Goal: Task Accomplishment & Management: Use online tool/utility

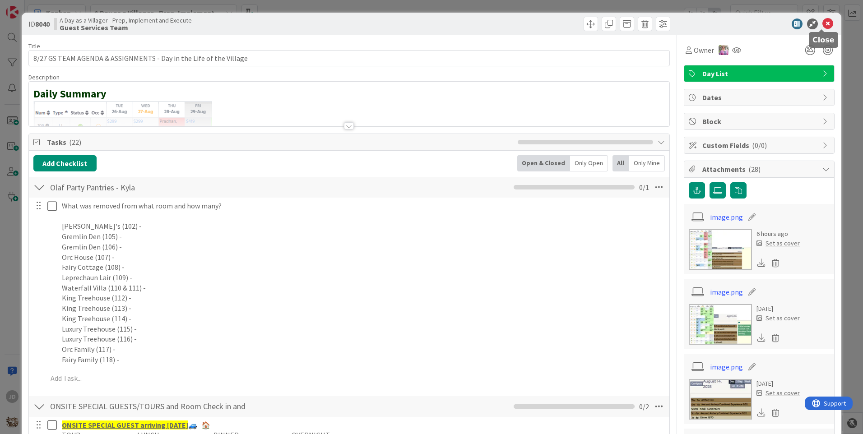
click at [822, 21] on icon at bounding box center [827, 23] width 11 height 11
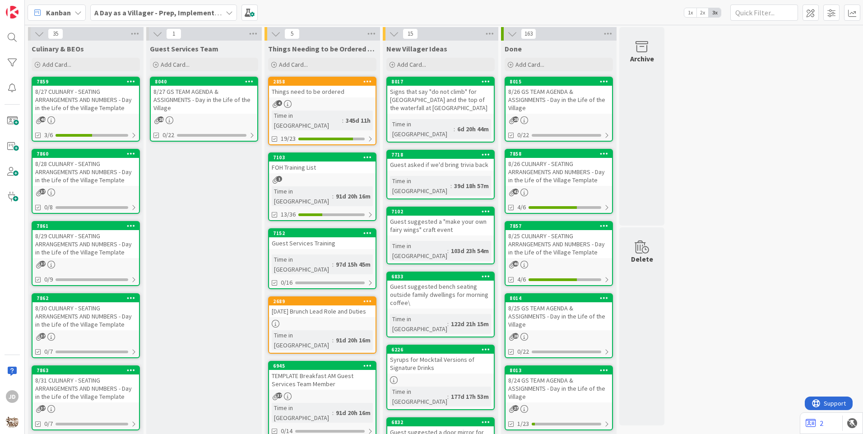
click at [549, 97] on div "8/26 GS TEAM AGENDA & ASSIGNMENTS - Day in the Life of the Village" at bounding box center [558, 100] width 106 height 28
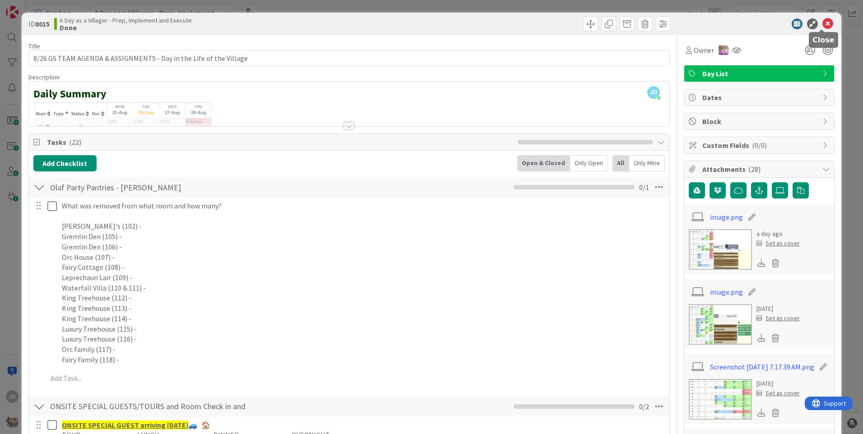
click at [824, 25] on icon at bounding box center [827, 23] width 11 height 11
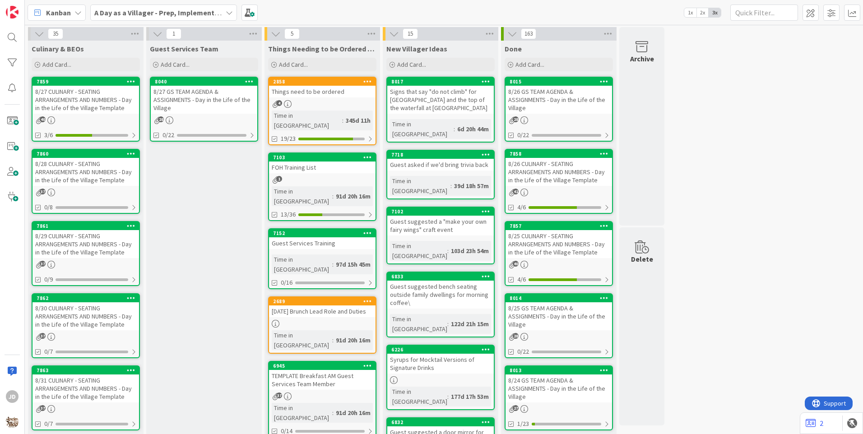
click at [579, 248] on div "8/25 CULINARY - SEATING ARRANGEMENTS AND NUMBERS - Day in the Life of the Villa…" at bounding box center [558, 244] width 106 height 28
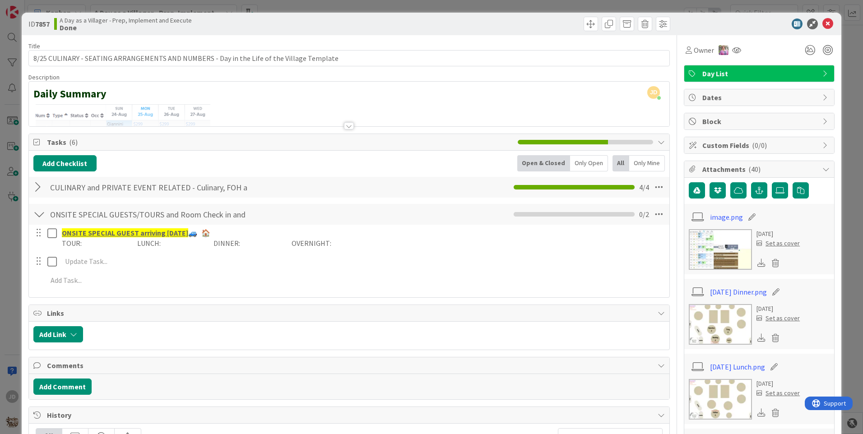
click at [40, 186] on div at bounding box center [39, 187] width 12 height 16
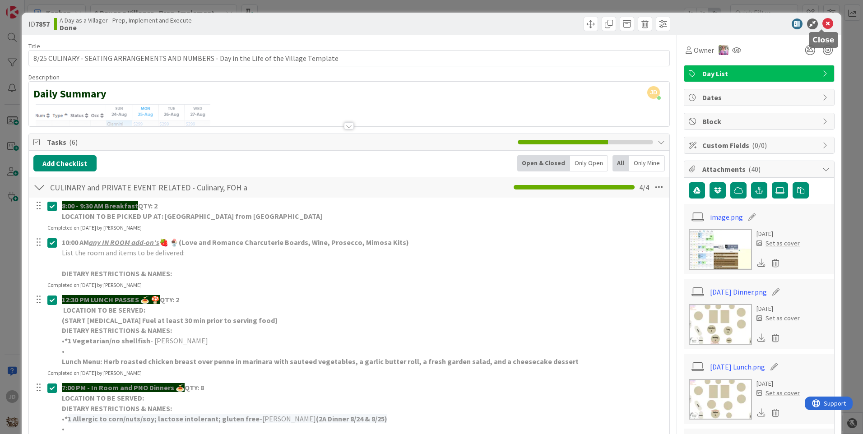
click at [822, 28] on icon at bounding box center [827, 23] width 11 height 11
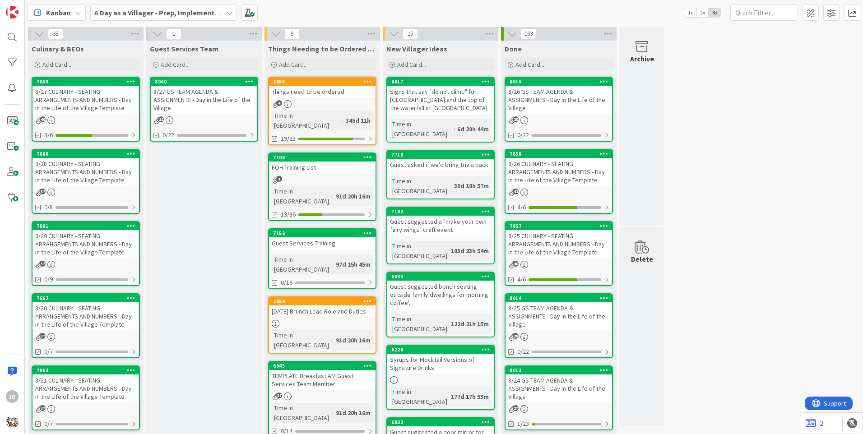
click at [549, 314] on div "8/25 GS TEAM AGENDA & ASSIGNMENTS - Day in the Life of the Village" at bounding box center [558, 316] width 106 height 28
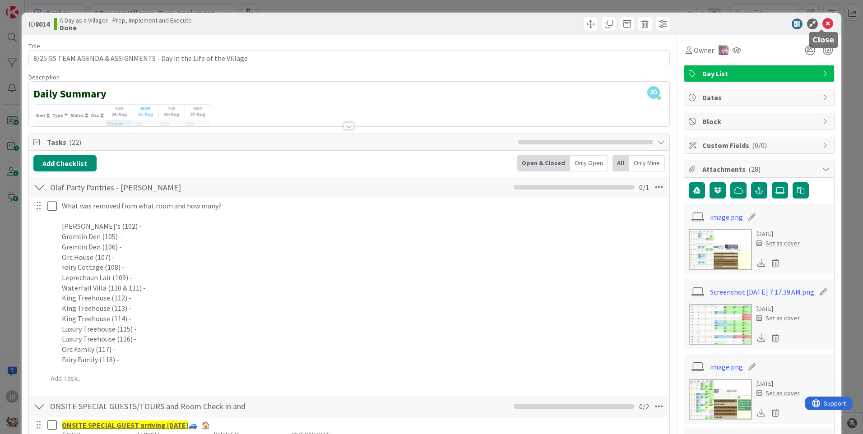
drag, startPoint x: 818, startPoint y: 22, endPoint x: 777, endPoint y: 66, distance: 61.0
click at [822, 22] on icon at bounding box center [827, 23] width 11 height 11
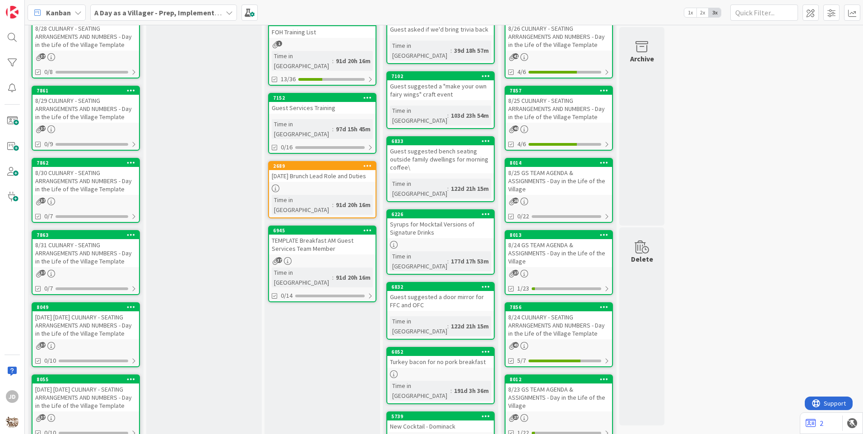
click at [575, 261] on div "8/24 GS TEAM AGENDA & ASSIGNMENTS - Day in the Life of the Village" at bounding box center [558, 253] width 106 height 28
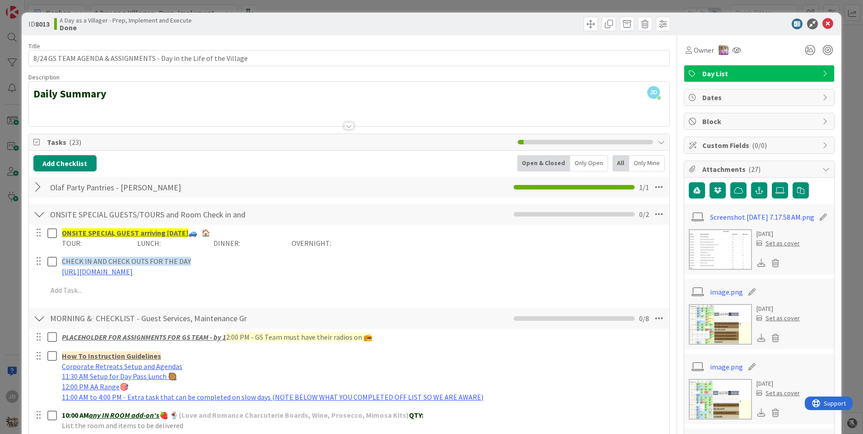
click at [41, 185] on div at bounding box center [39, 187] width 12 height 16
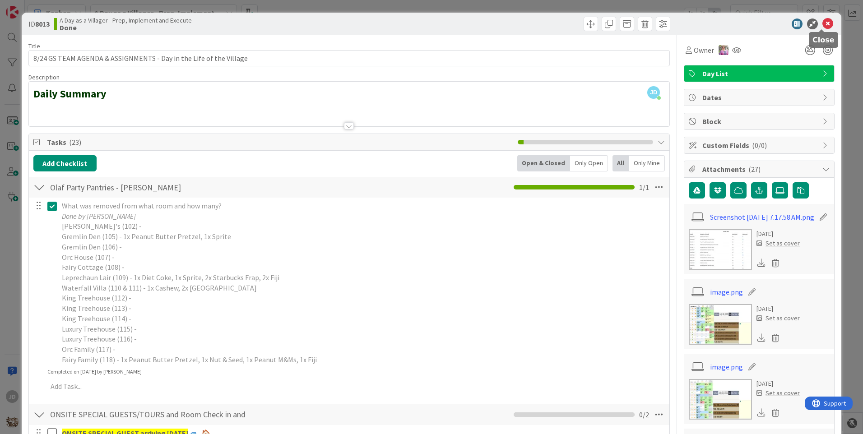
click at [822, 20] on icon at bounding box center [827, 23] width 11 height 11
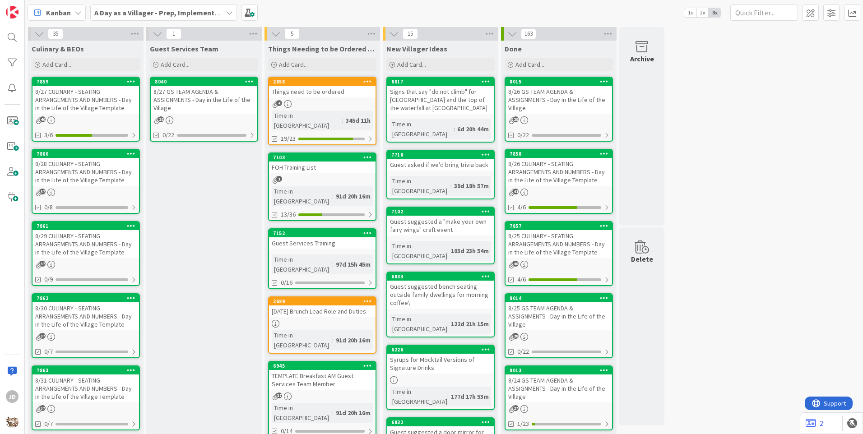
click at [341, 97] on link "2858 Things need to be ordered 4 Time in [GEOGRAPHIC_DATA] : 345d 11h 19/23" at bounding box center [322, 111] width 108 height 69
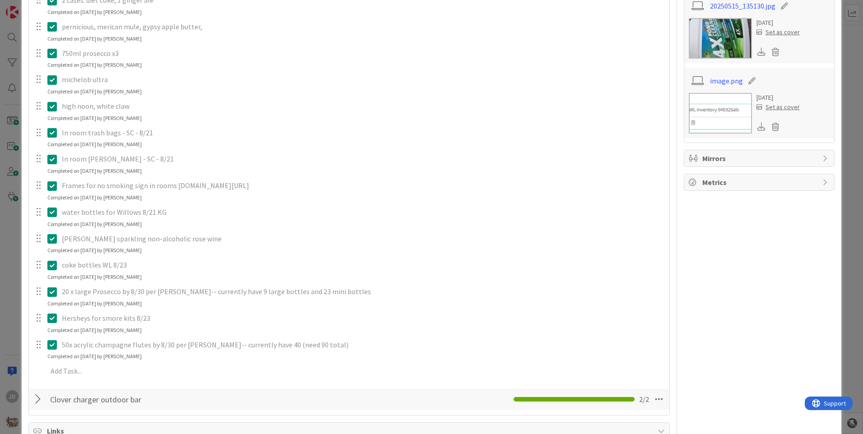
scroll to position [406, 0]
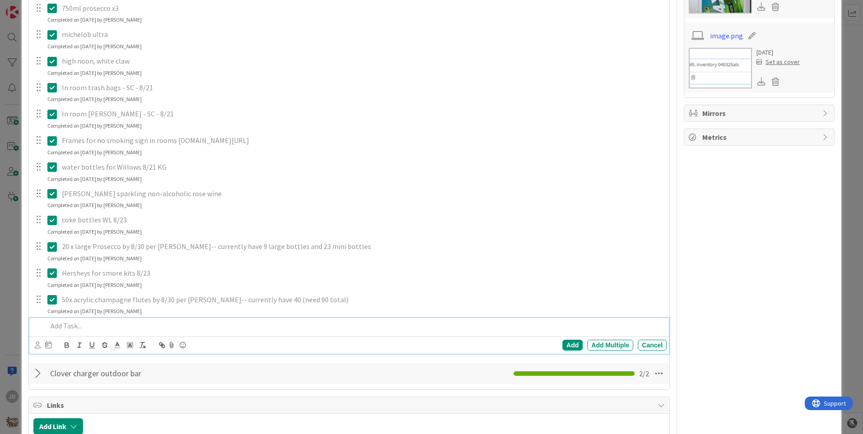
click at [62, 331] on p at bounding box center [354, 326] width 615 height 10
click at [568, 351] on div "Add" at bounding box center [572, 345] width 20 height 11
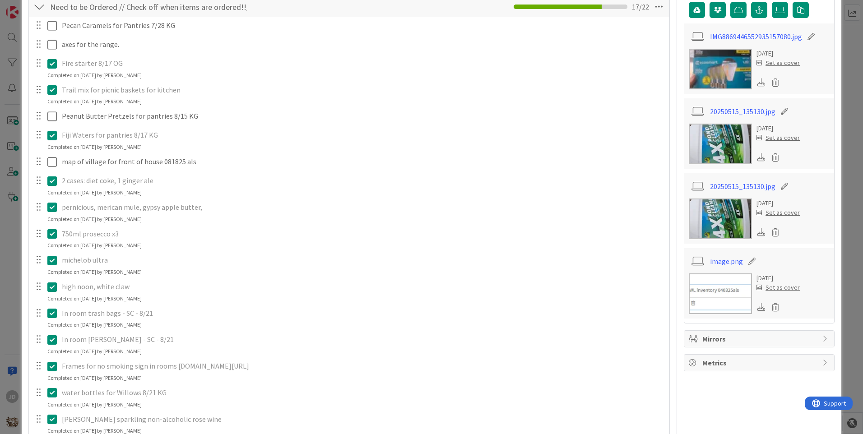
click at [75, 134] on p "Fiji Waters for pantries 8/17 KG" at bounding box center [362, 135] width 601 height 10
click at [44, 136] on div at bounding box center [39, 135] width 12 height 14
click at [51, 138] on icon at bounding box center [54, 135] width 14 height 11
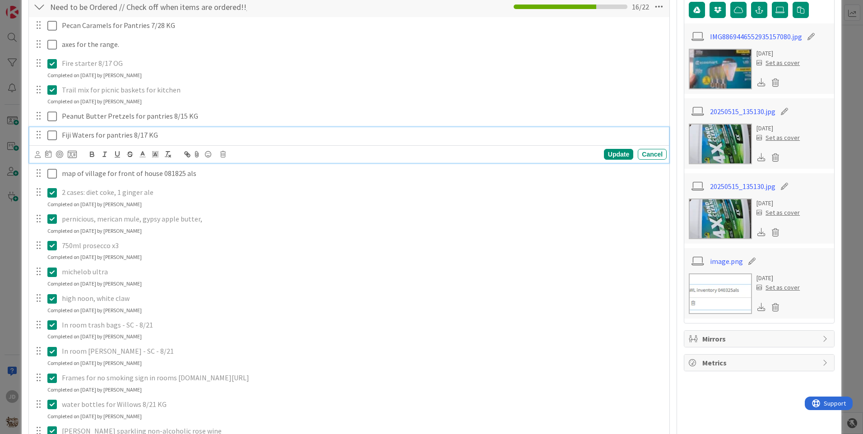
click at [223, 151] on div "Update Cancel" at bounding box center [351, 154] width 632 height 13
click at [222, 153] on icon at bounding box center [222, 154] width 5 height 6
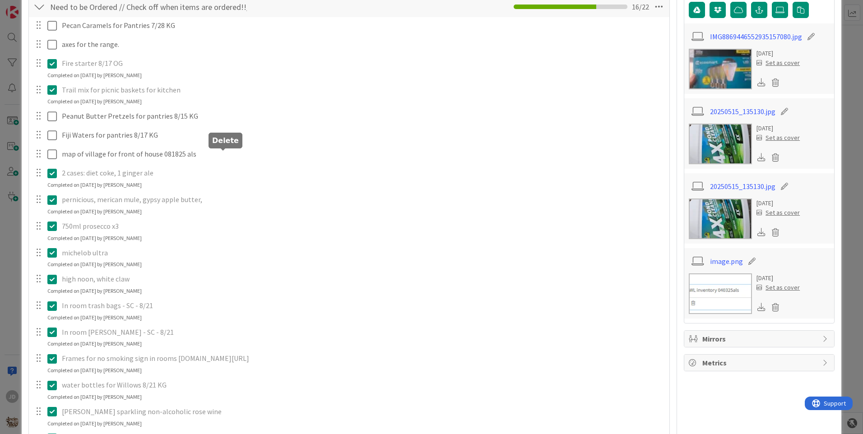
click at [255, 191] on div "Pecan Caramels for Pantries 7/28 KG Update Cancel axes for the range. Update Ca…" at bounding box center [348, 296] width 631 height 558
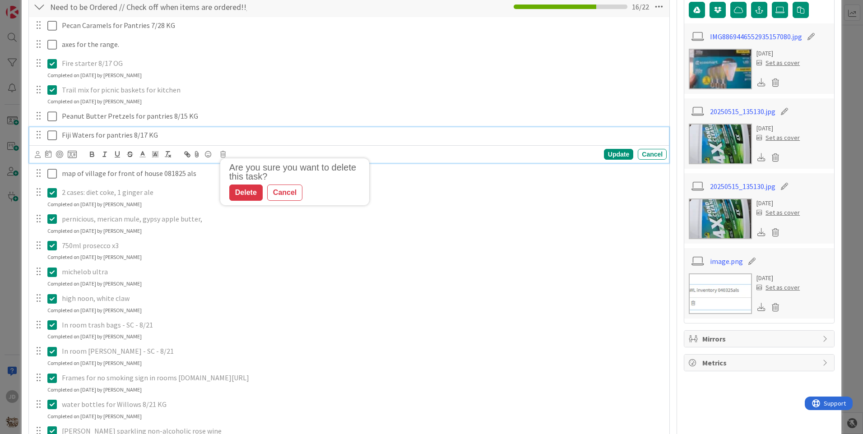
click at [158, 135] on p "Fiji Waters for pantries 8/17 KG" at bounding box center [362, 135] width 601 height 10
click at [224, 157] on icon at bounding box center [222, 154] width 5 height 6
click at [242, 194] on div "Delete" at bounding box center [245, 193] width 33 height 16
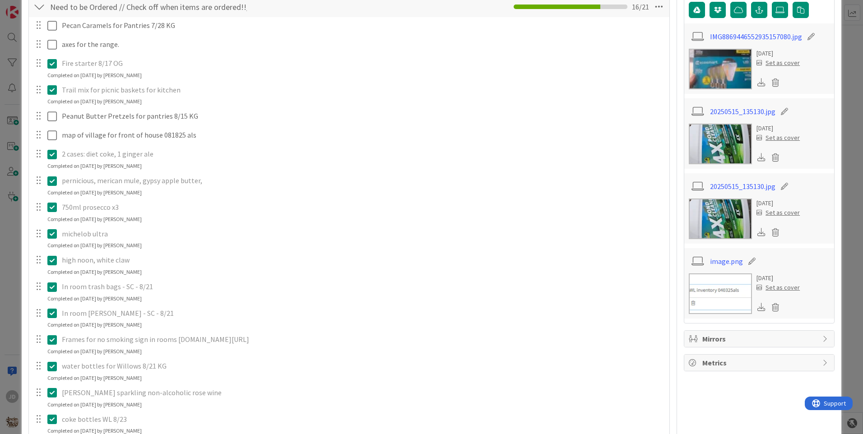
scroll to position [0, 0]
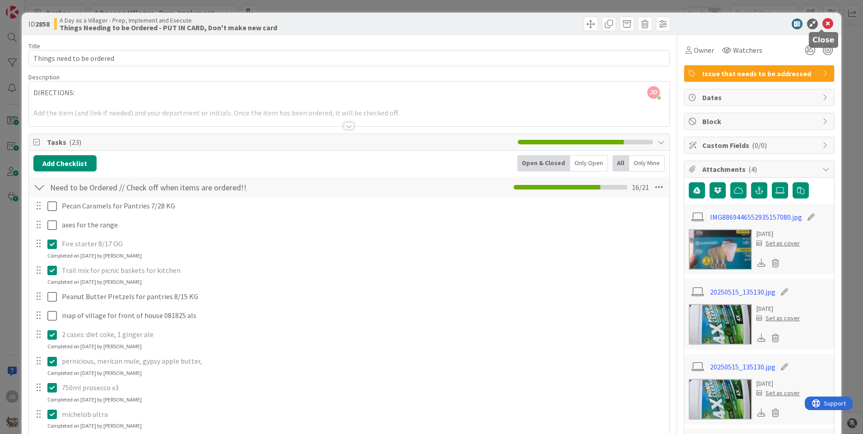
click at [823, 23] on icon at bounding box center [827, 23] width 11 height 11
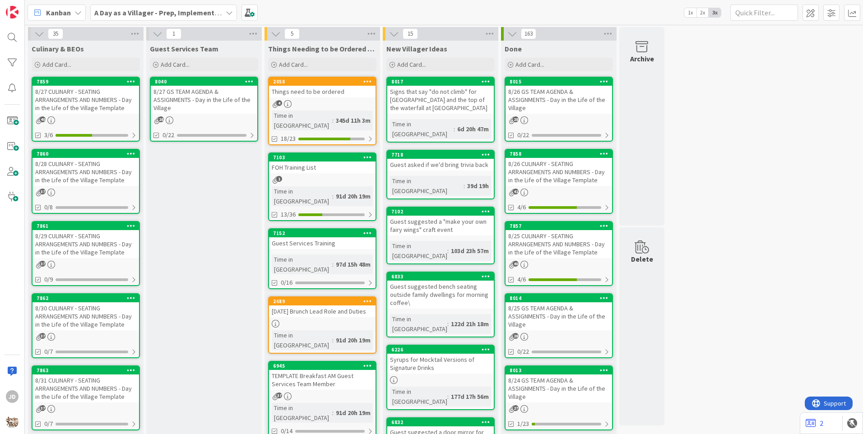
click at [200, 93] on div "8/27 GS TEAM AGENDA & ASSIGNMENTS - Day in the Life of the Village" at bounding box center [204, 100] width 106 height 28
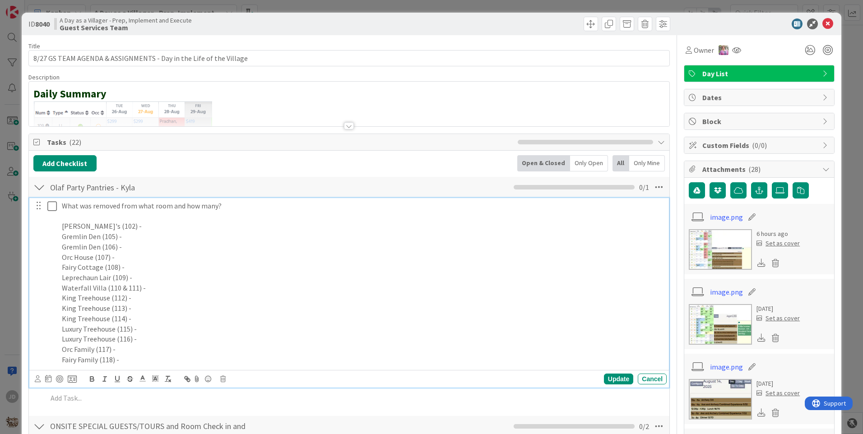
click at [126, 361] on p "Fairy Family (118) -" at bounding box center [362, 360] width 601 height 10
click at [613, 380] on div "Update" at bounding box center [618, 379] width 29 height 11
click at [52, 207] on icon at bounding box center [54, 206] width 14 height 11
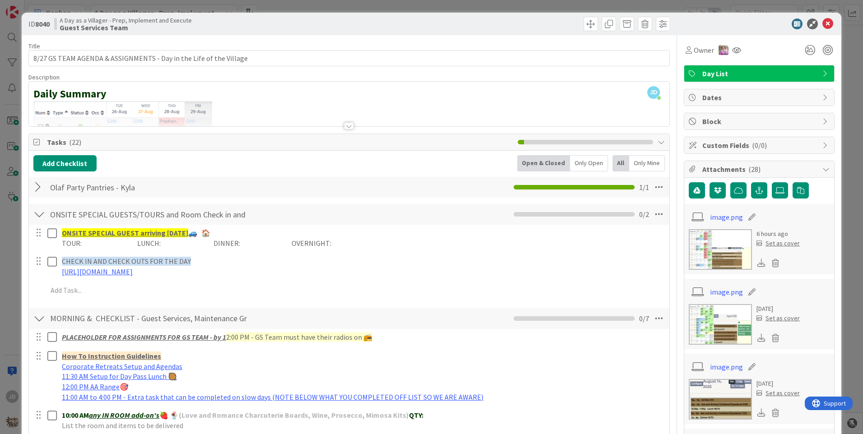
scroll to position [379, 0]
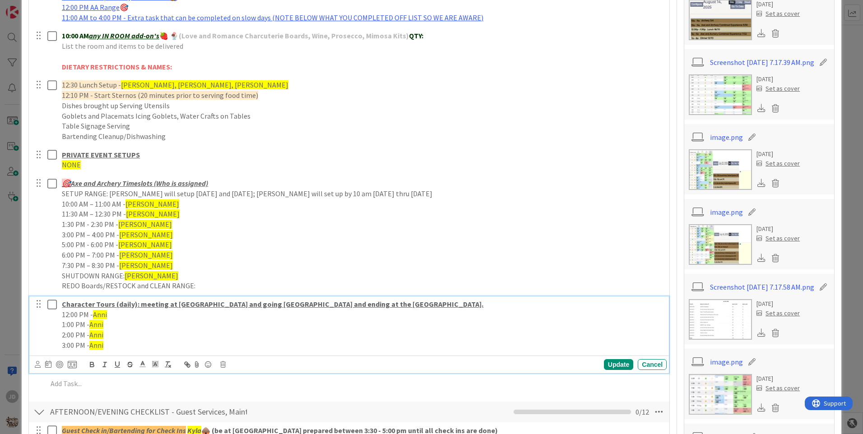
click at [52, 304] on icon at bounding box center [54, 304] width 14 height 11
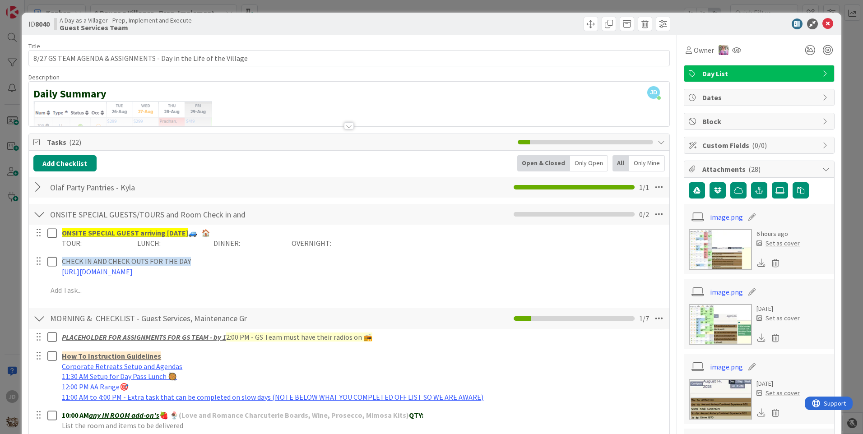
scroll to position [135, 0]
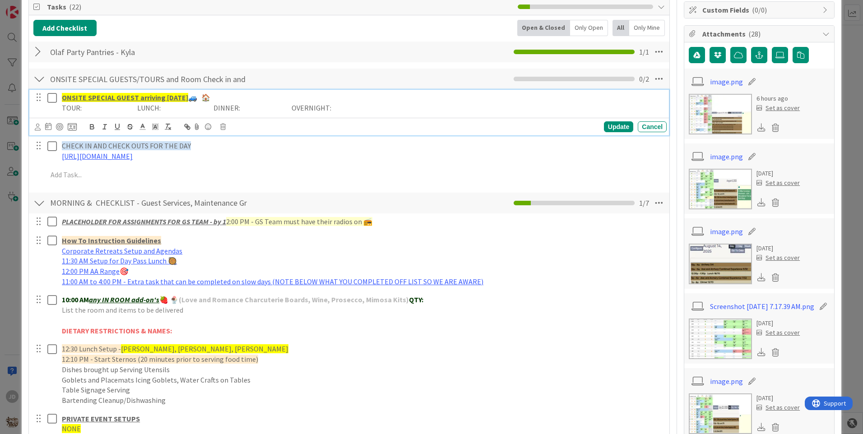
click at [51, 98] on icon at bounding box center [54, 97] width 14 height 11
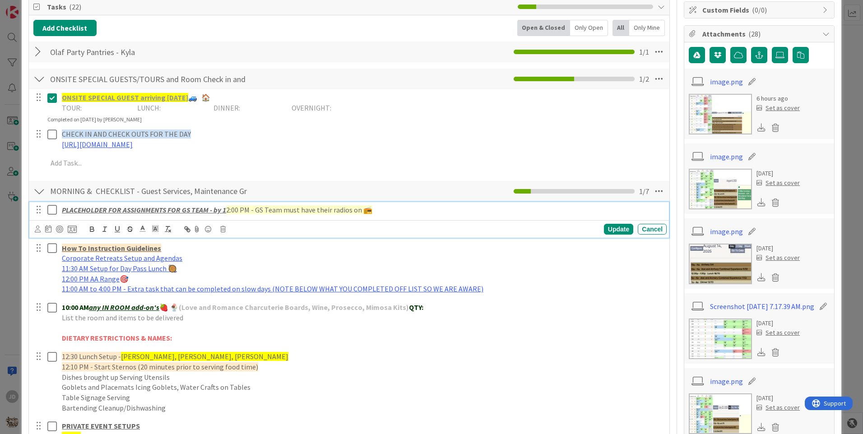
click at [49, 209] on icon at bounding box center [54, 209] width 14 height 11
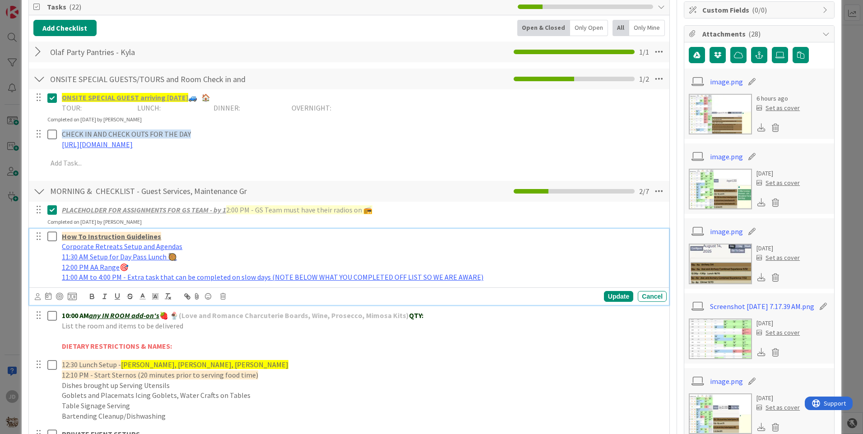
click at [51, 235] on icon at bounding box center [54, 236] width 14 height 11
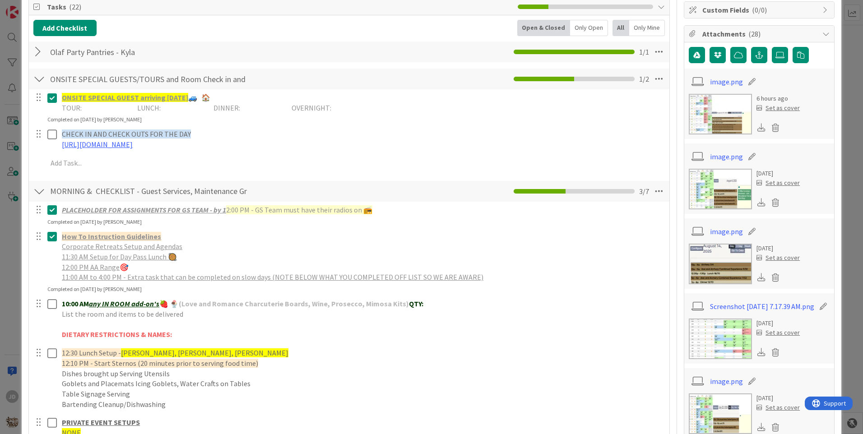
scroll to position [0, 0]
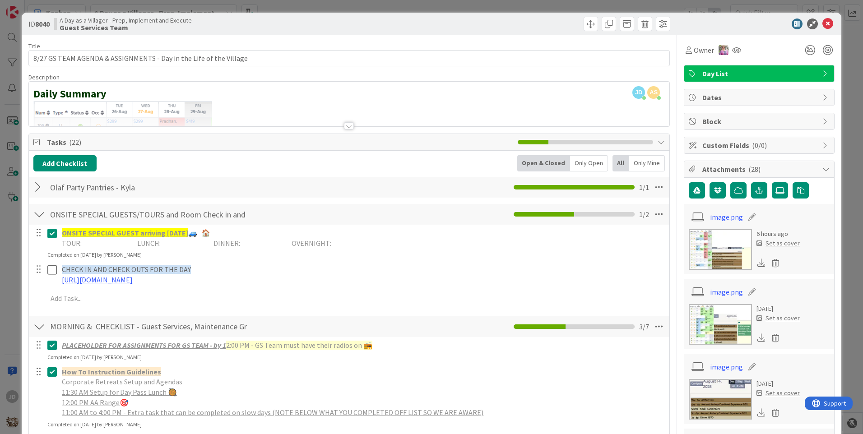
drag, startPoint x: 40, startPoint y: 186, endPoint x: 32, endPoint y: 188, distance: 8.7
click at [40, 186] on div at bounding box center [39, 187] width 12 height 16
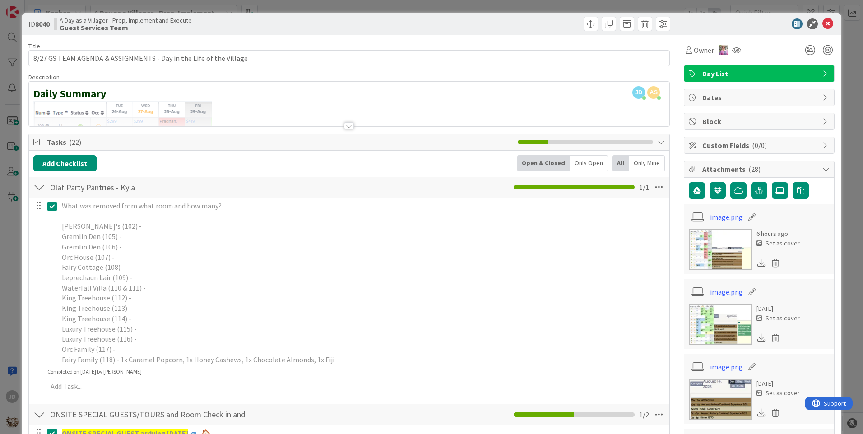
click at [41, 187] on div at bounding box center [39, 187] width 12 height 16
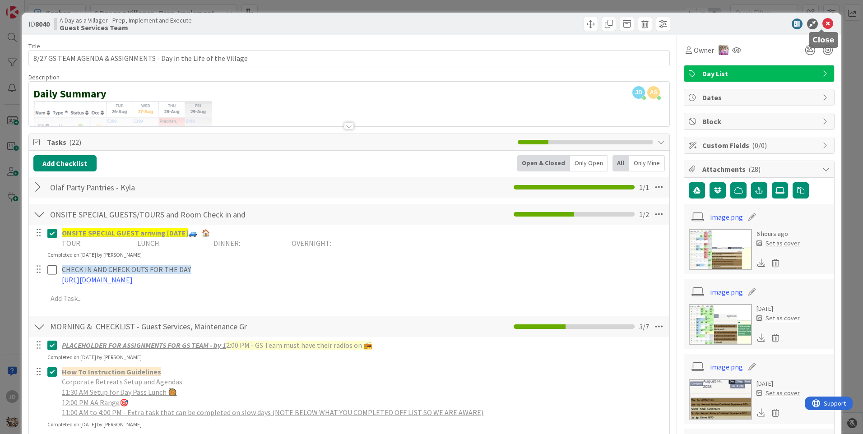
click at [823, 24] on icon at bounding box center [827, 23] width 11 height 11
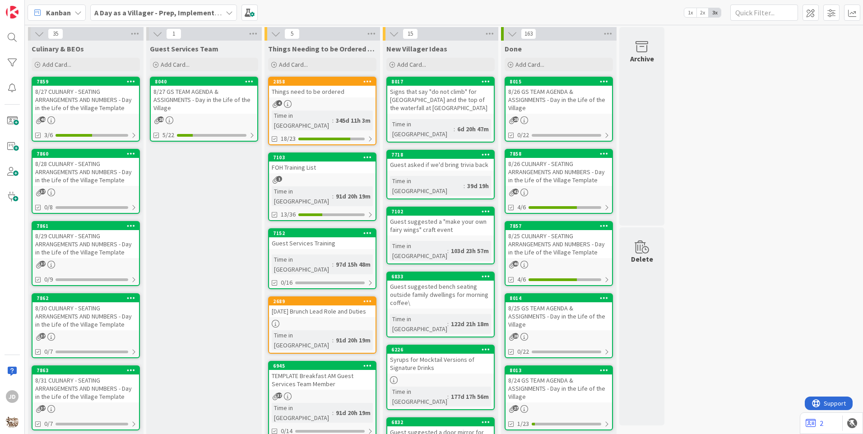
click at [212, 94] on div "8/27 GS TEAM AGENDA & ASSIGNMENTS - Day in the Life of the Village" at bounding box center [204, 100] width 106 height 28
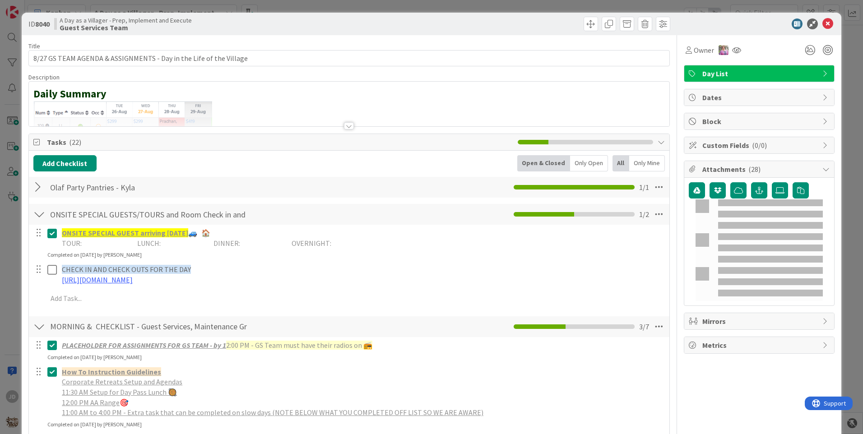
click at [822, 21] on icon at bounding box center [827, 23] width 11 height 11
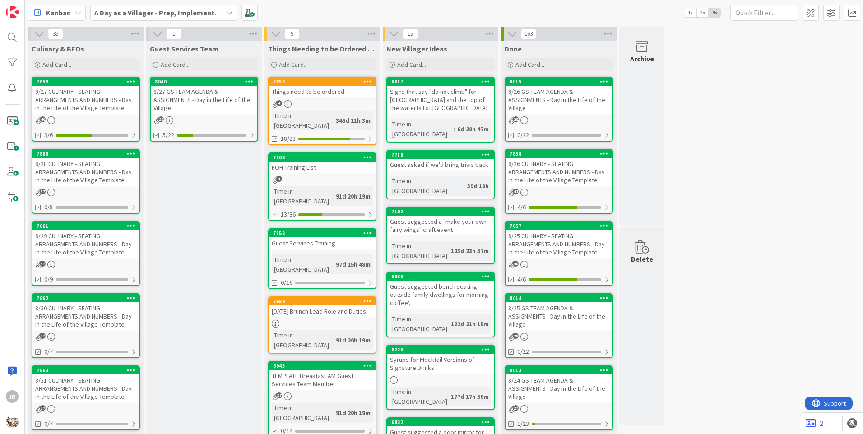
click at [91, 95] on div "8/27 CULINARY - SEATING ARRANGEMENTS AND NUMBERS - Day in the Life of the Villa…" at bounding box center [85, 100] width 106 height 28
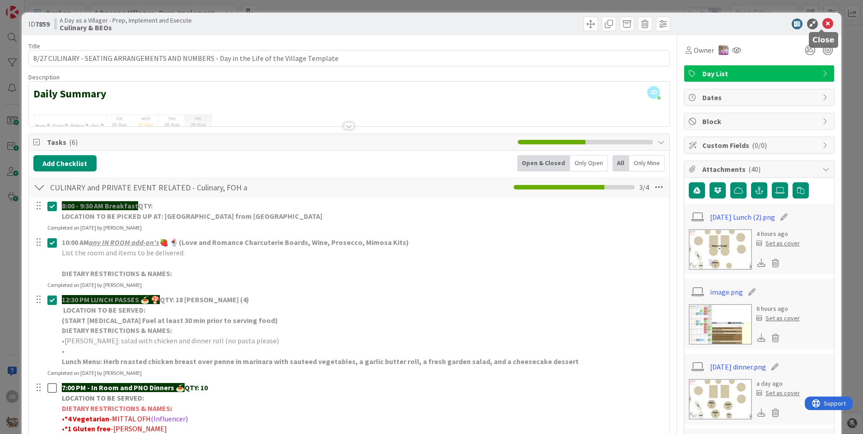
click at [823, 24] on icon at bounding box center [827, 23] width 11 height 11
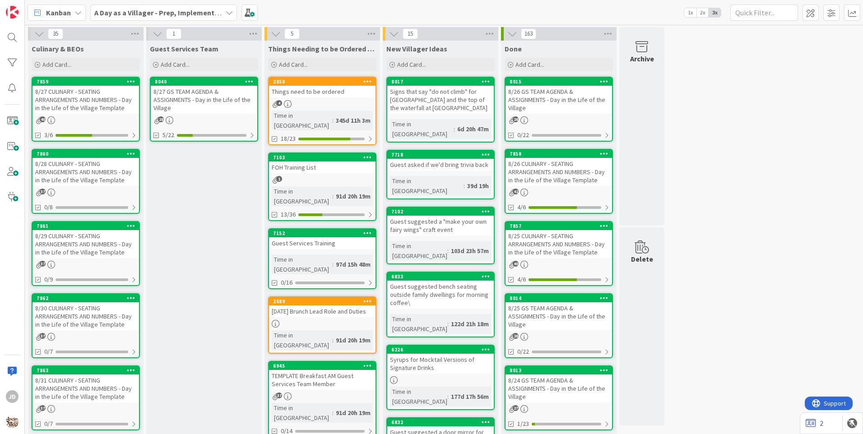
click at [90, 96] on div "8/27 CULINARY - SEATING ARRANGEMENTS AND NUMBERS - Day in the Life of the Villa…" at bounding box center [85, 100] width 106 height 28
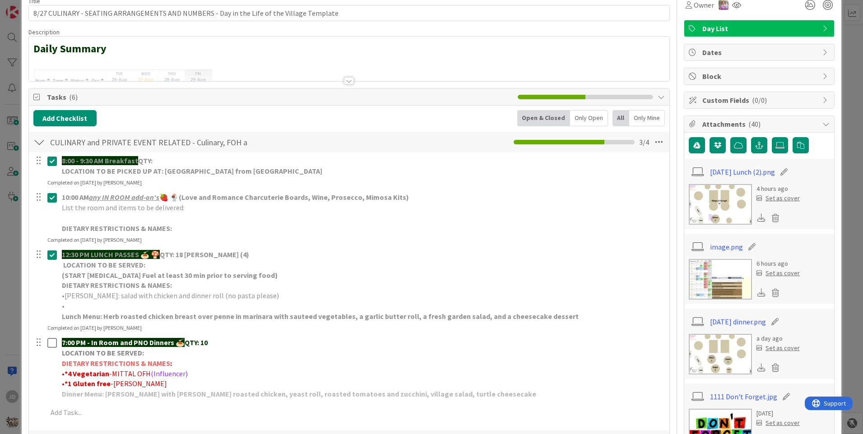
click at [722, 367] on img at bounding box center [719, 354] width 63 height 41
